Goal: Transaction & Acquisition: Purchase product/service

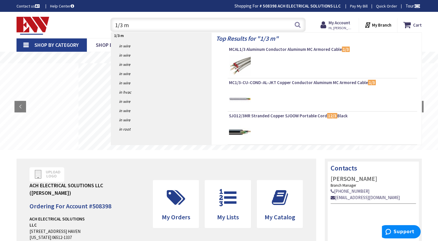
type input "1/3 mc"
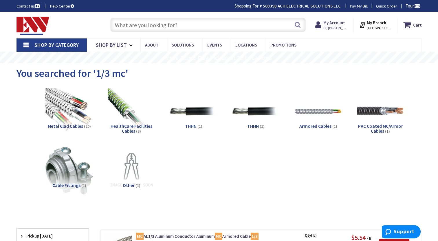
click at [183, 22] on input "text" at bounding box center [207, 25] width 195 height 14
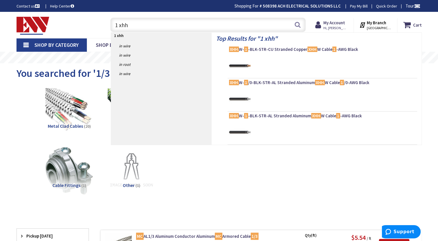
type input "1 xhhw"
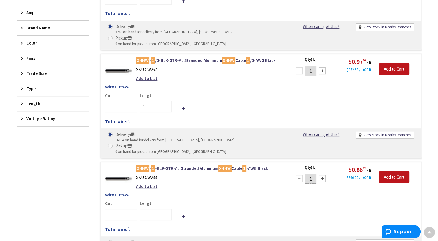
scroll to position [228, 0]
